Goal: Navigation & Orientation: Find specific page/section

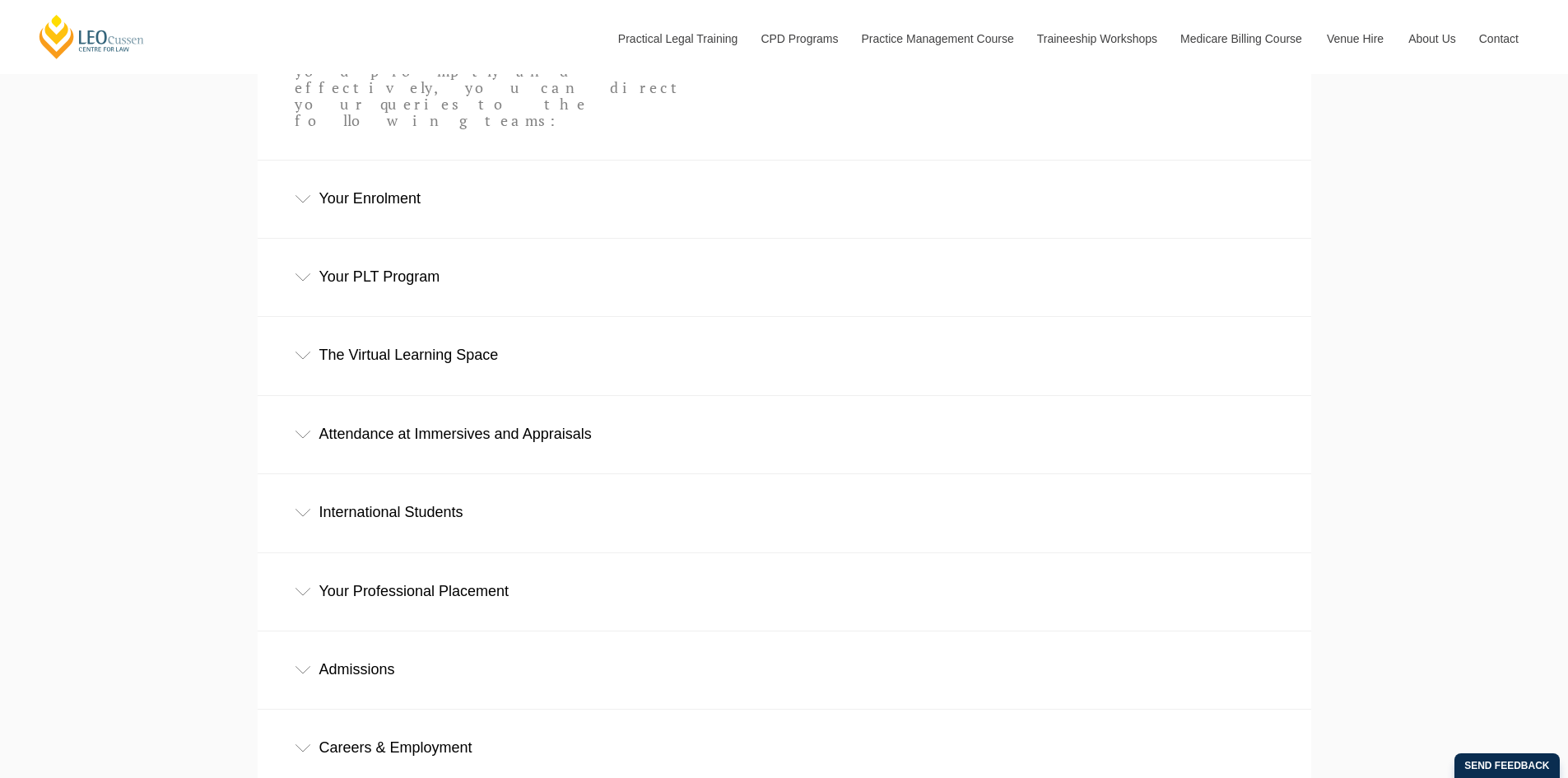
scroll to position [741, 0]
click at [306, 665] on icon at bounding box center [302, 669] width 16 height 9
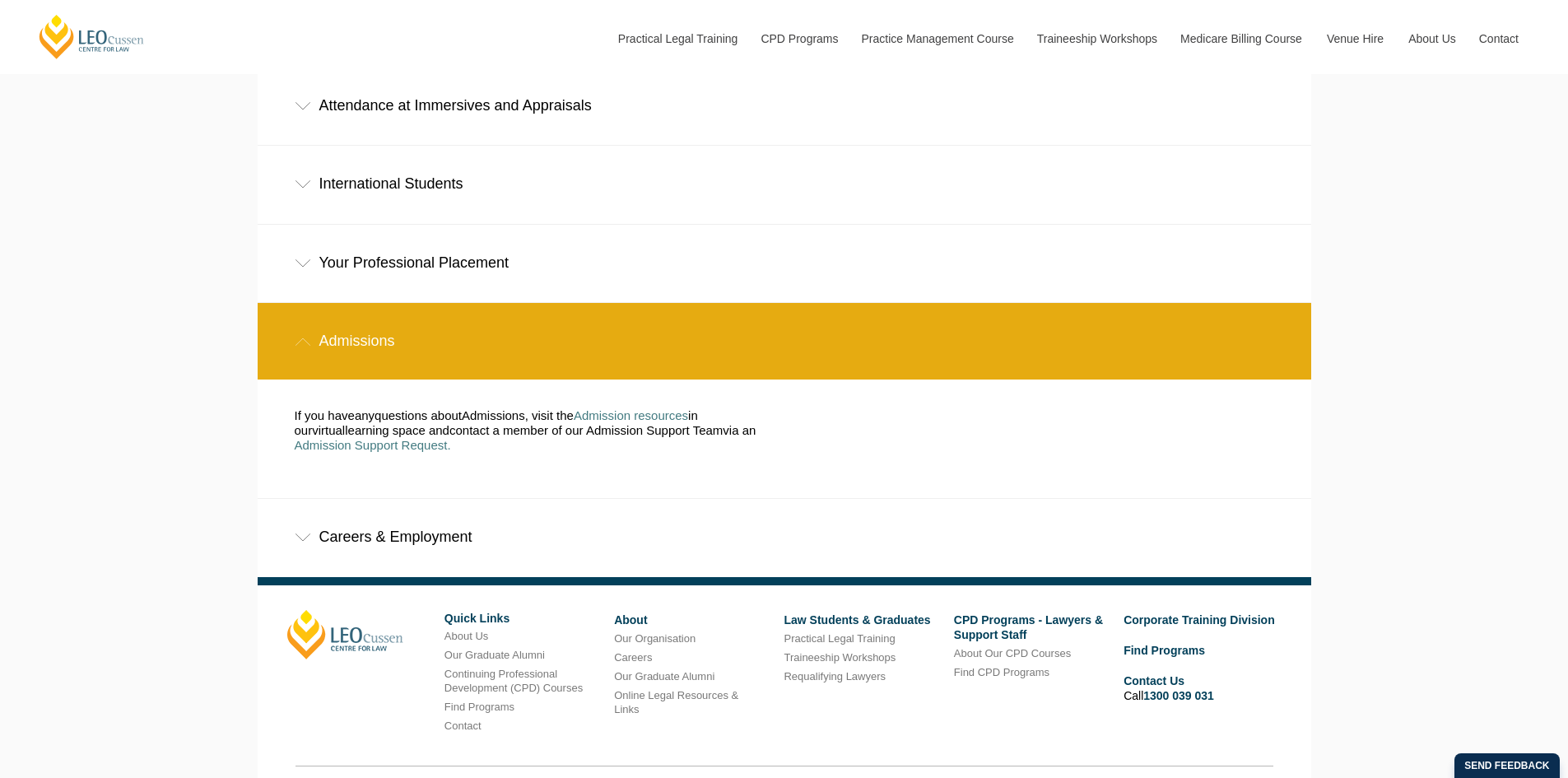
scroll to position [1070, 0]
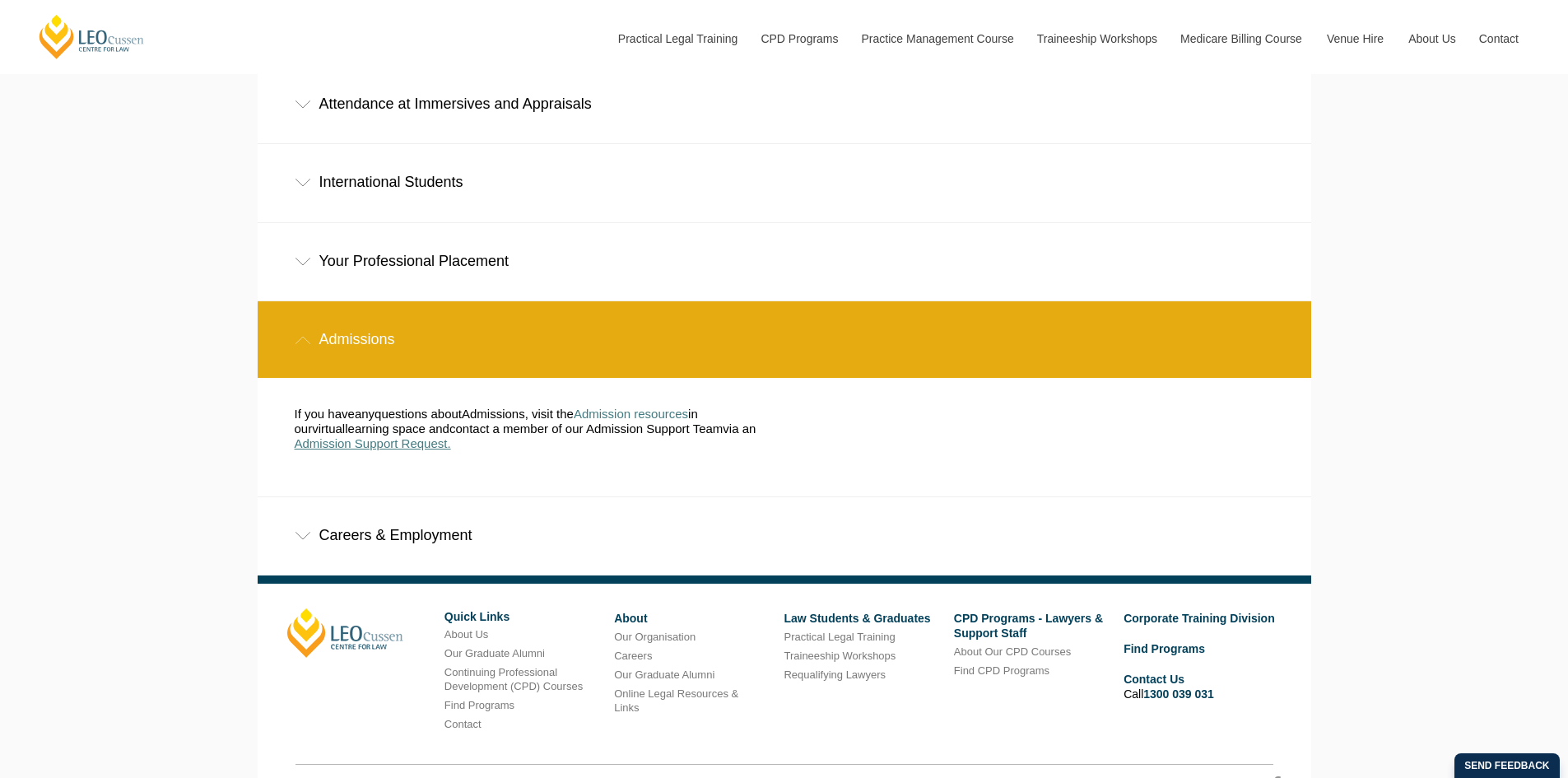
click at [409, 437] on span "Admission Support Request." at bounding box center [373, 443] width 157 height 14
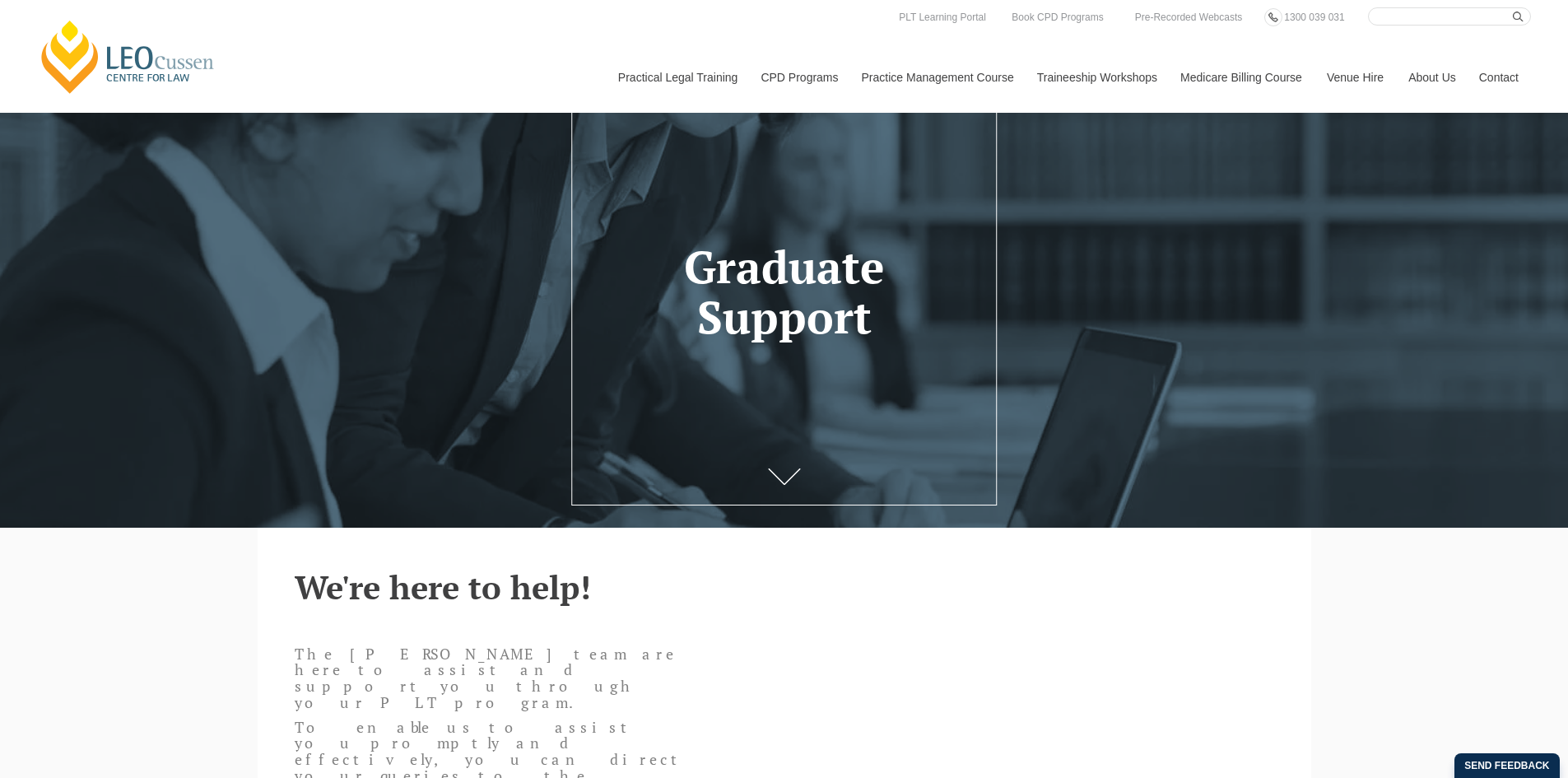
scroll to position [0, 0]
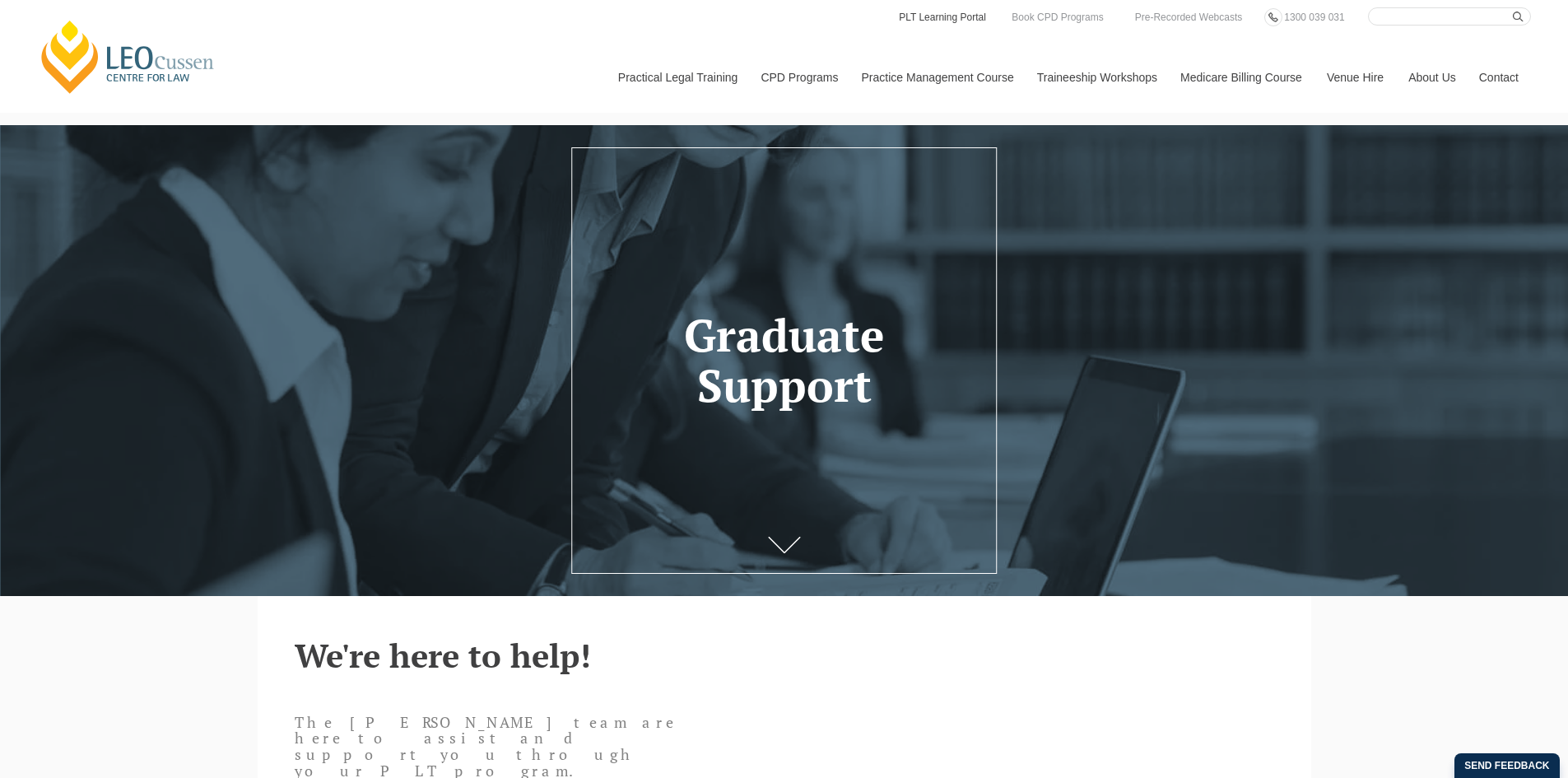
click at [960, 13] on link "PLT Learning Portal" at bounding box center [942, 17] width 90 height 18
